Goal: Task Accomplishment & Management: Manage account settings

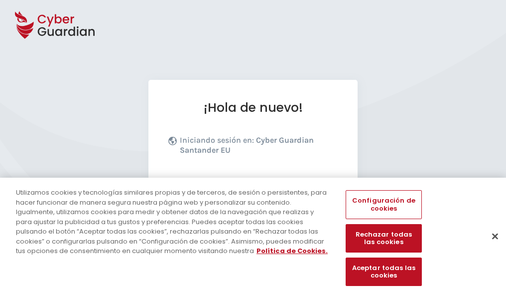
scroll to position [122, 0]
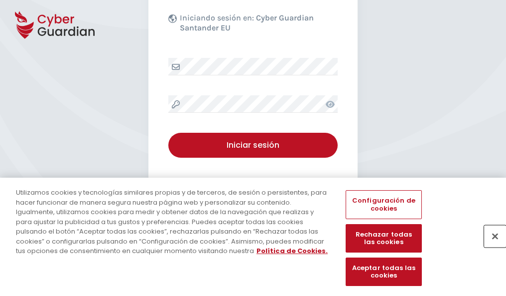
click at [490, 246] on button "Cerrar" at bounding box center [495, 236] width 22 height 22
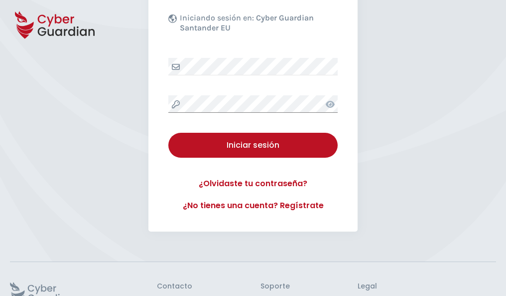
scroll to position [194, 0]
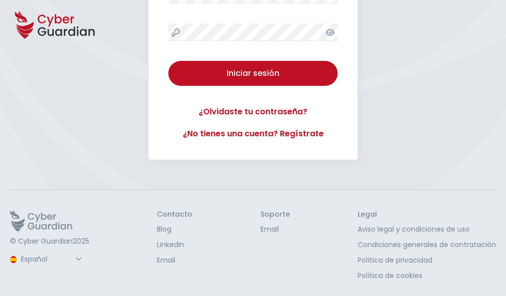
click at [168, 61] on button "Iniciar sesión" at bounding box center [252, 73] width 169 height 25
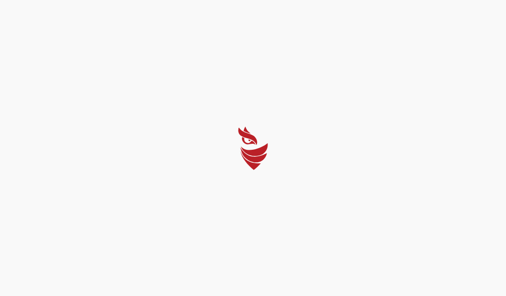
scroll to position [0, 0]
select select "English"
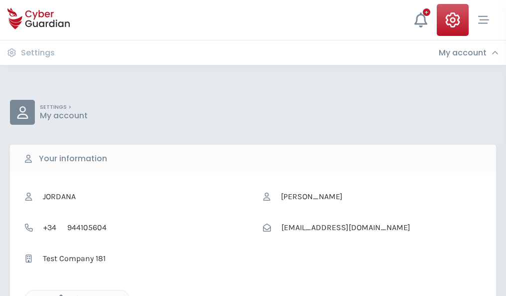
click at [58, 295] on icon "button" at bounding box center [58, 298] width 8 height 8
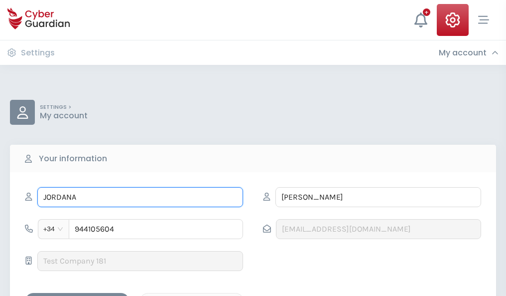
click at [140, 197] on input "JORDANA" at bounding box center [140, 197] width 206 height 20
type input "J"
type input "Fulgencio"
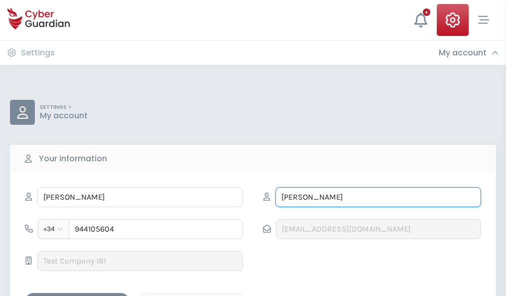
click at [378, 197] on input "BENITEZ" at bounding box center [379, 197] width 206 height 20
type input "B"
type input "Domingo"
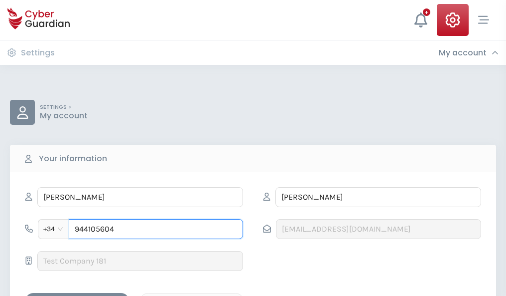
click at [156, 229] on input "944105604" at bounding box center [156, 229] width 174 height 20
type input "9"
type input "922589933"
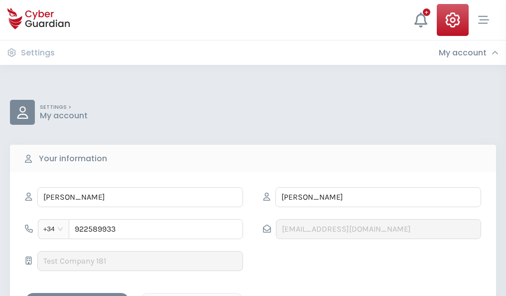
click at [77, 295] on div "Save changes" at bounding box center [77, 301] width 90 height 12
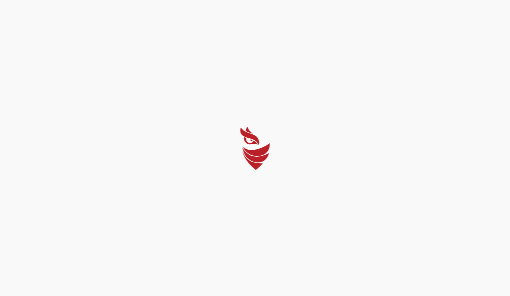
select select "English"
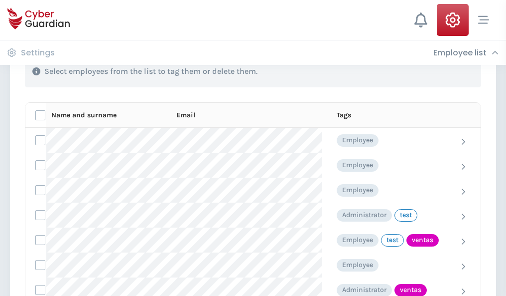
scroll to position [452, 0]
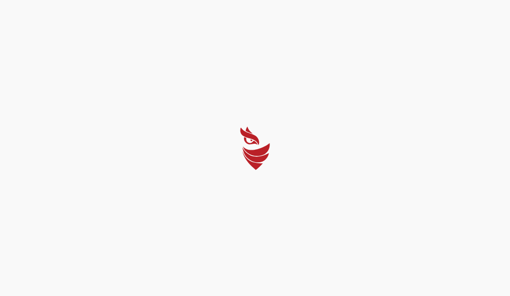
select select "English"
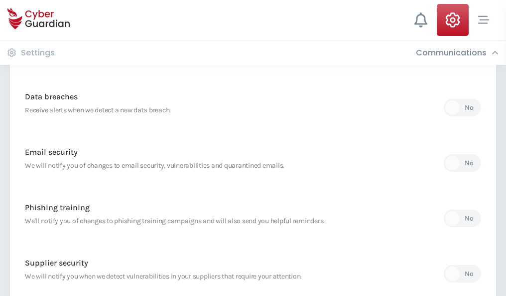
scroll to position [525, 0]
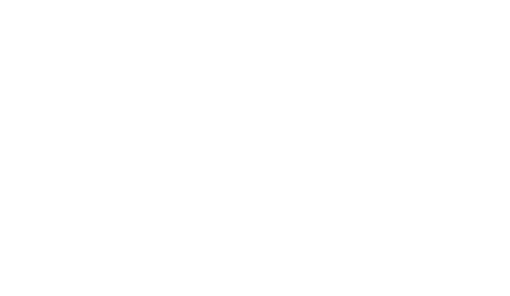
select select "English"
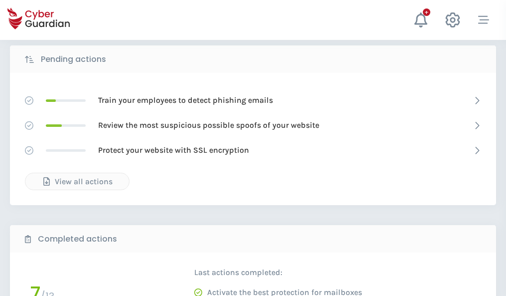
scroll to position [552, 0]
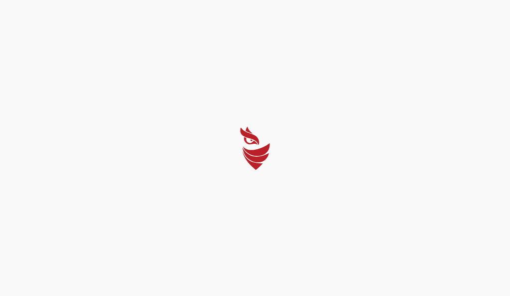
select select "English"
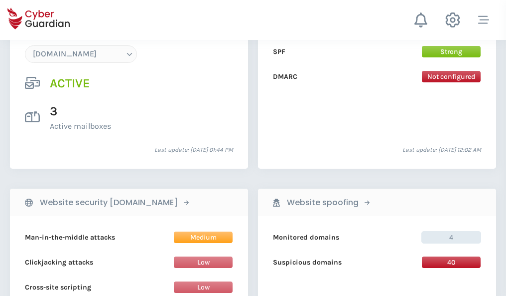
scroll to position [1062, 0]
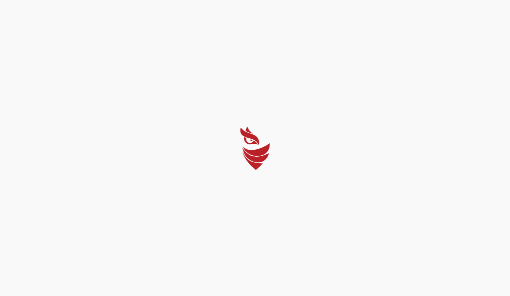
select select "English"
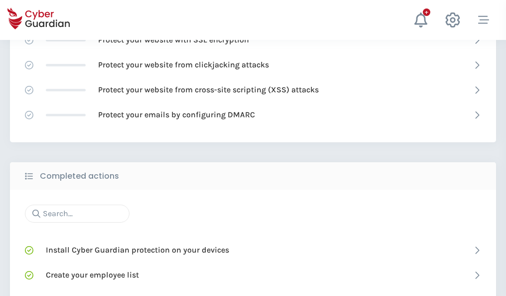
scroll to position [664, 0]
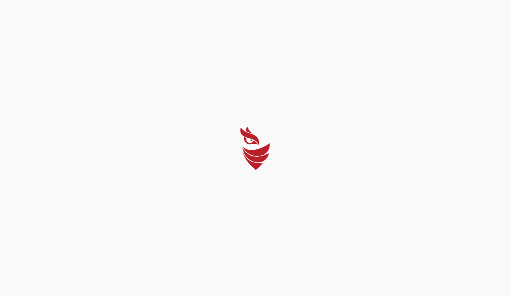
select select "English"
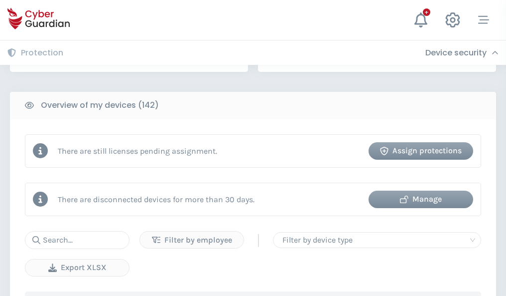
scroll to position [966, 0]
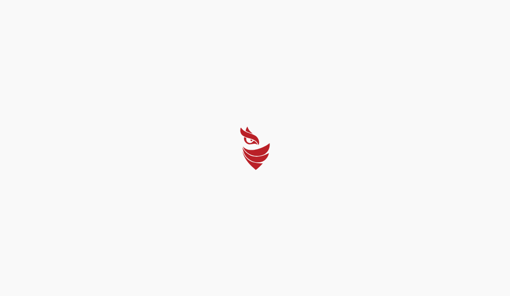
select select "English"
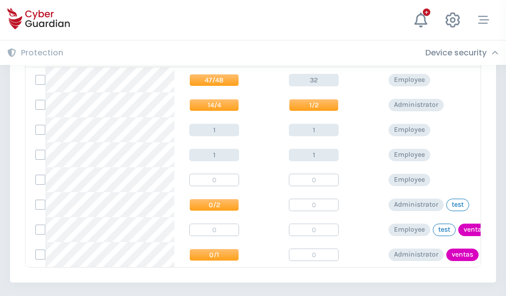
scroll to position [463, 0]
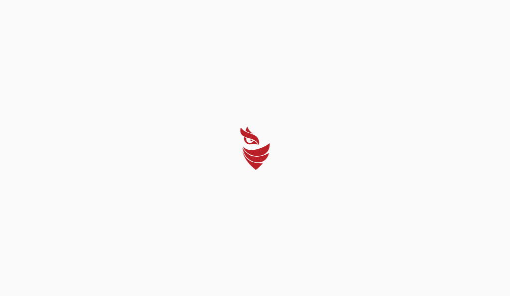
select select "English"
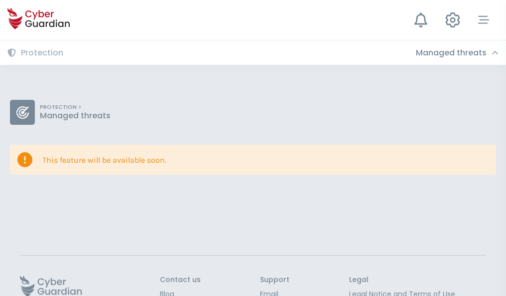
scroll to position [65, 0]
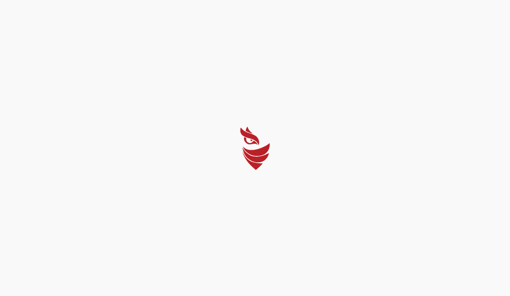
select select "English"
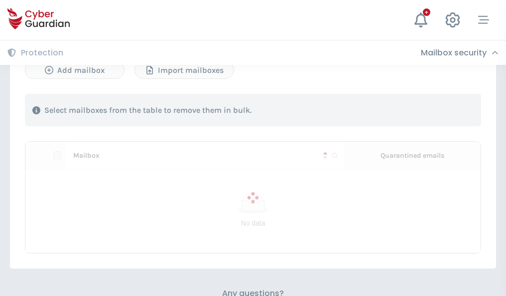
scroll to position [427, 0]
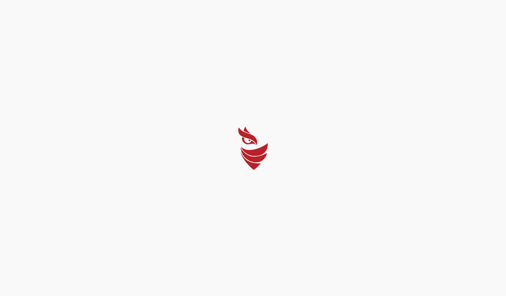
select select "English"
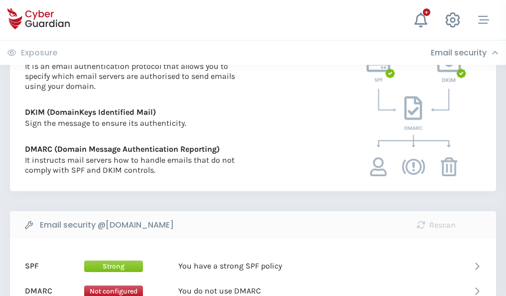
scroll to position [538, 0]
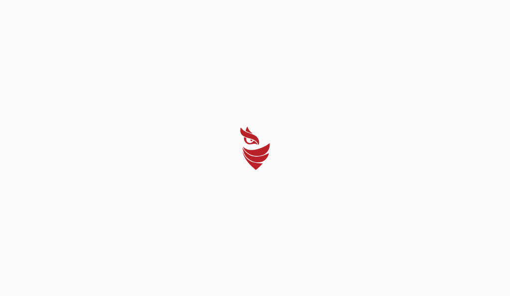
select select "English"
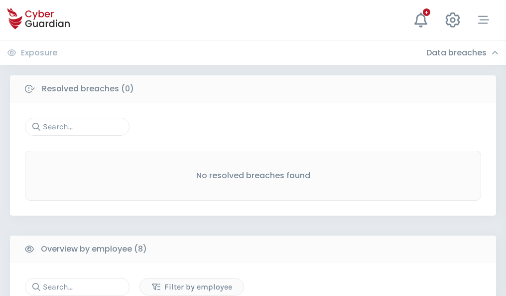
scroll to position [849, 0]
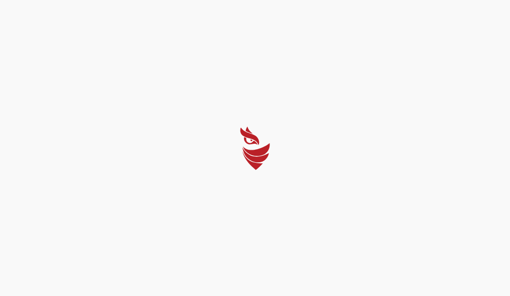
select select "English"
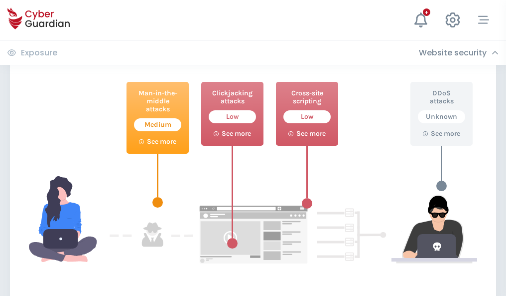
scroll to position [543, 0]
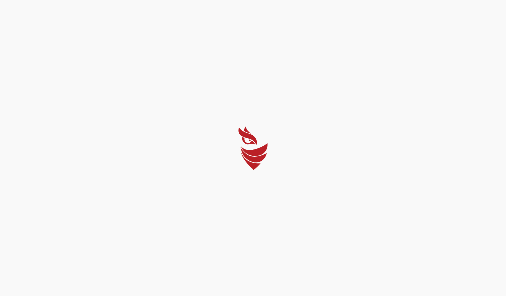
select select "English"
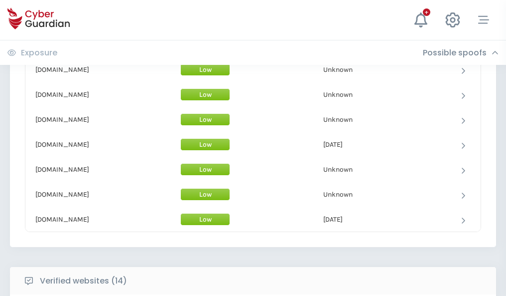
scroll to position [972, 0]
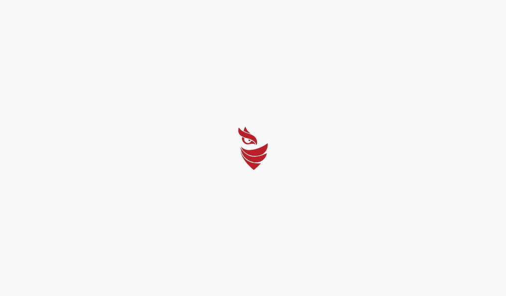
select select "English"
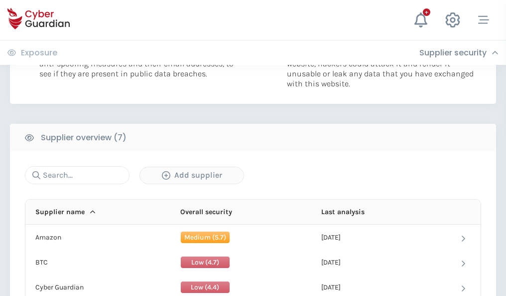
scroll to position [645, 0]
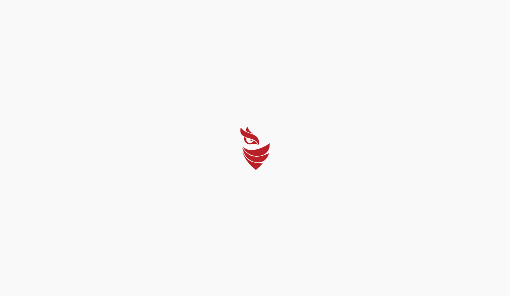
select select "English"
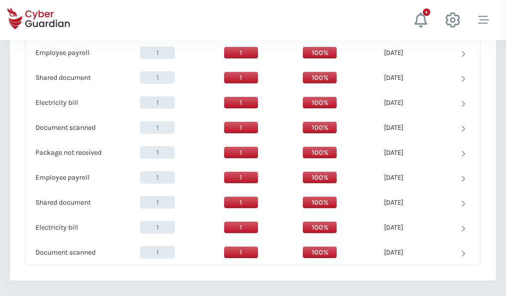
scroll to position [1021, 0]
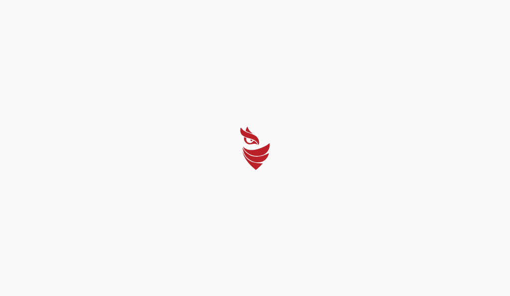
select select "English"
